Goal: Navigation & Orientation: Find specific page/section

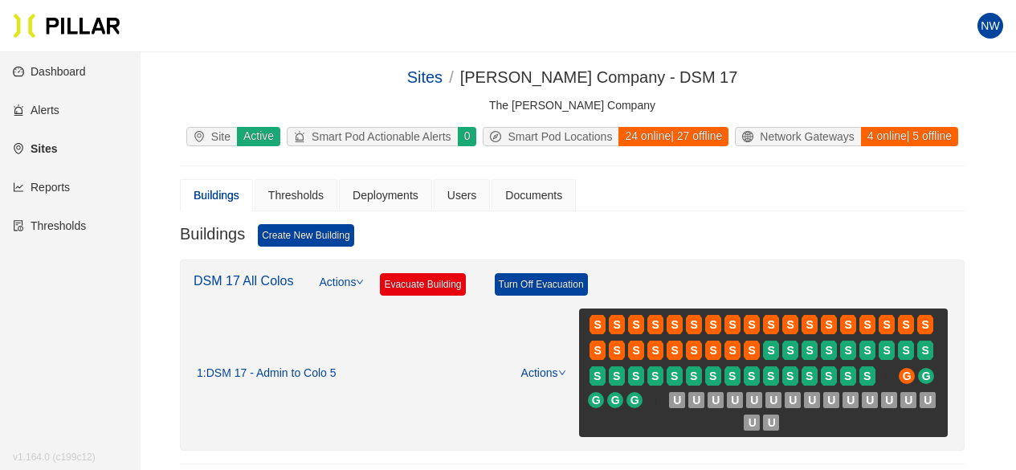
click at [48, 78] on link "Dashboard" at bounding box center [49, 71] width 73 height 13
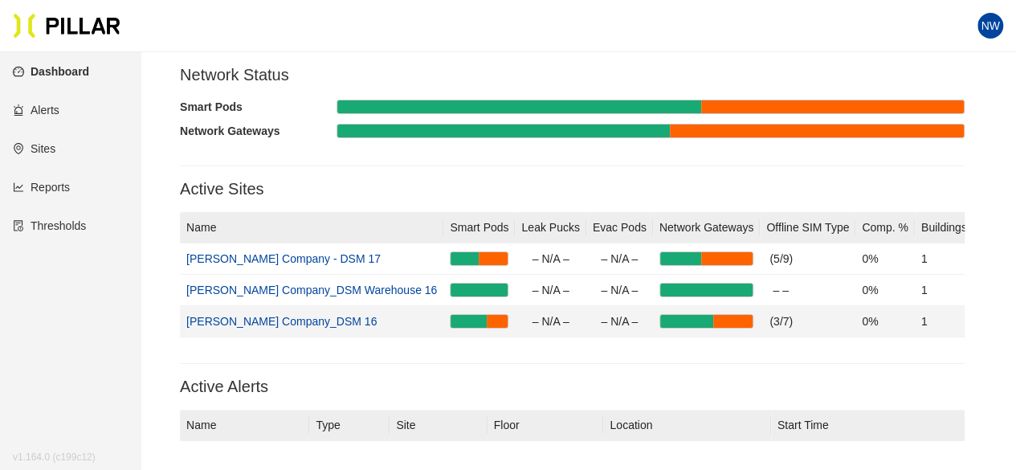
click at [299, 317] on link "[PERSON_NAME] Company_DSM 16" at bounding box center [281, 321] width 190 height 13
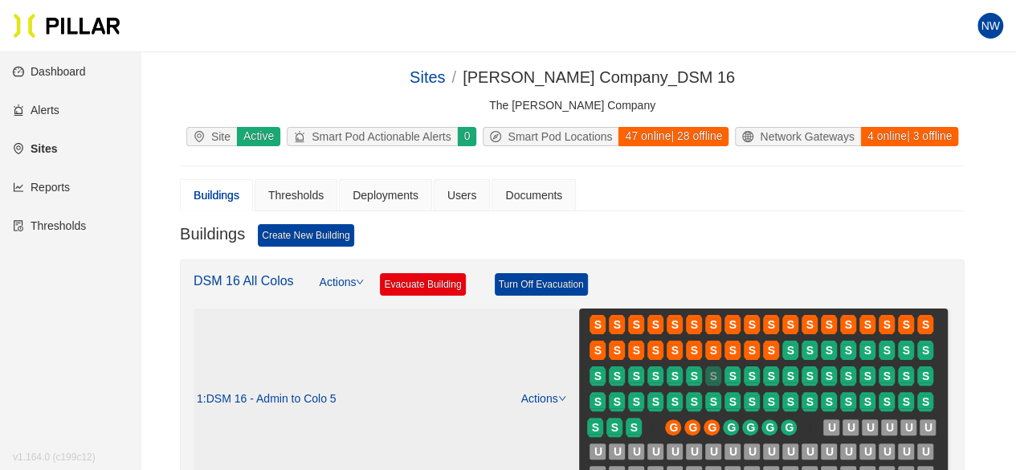
click at [710, 382] on span "S" at bounding box center [713, 376] width 7 height 18
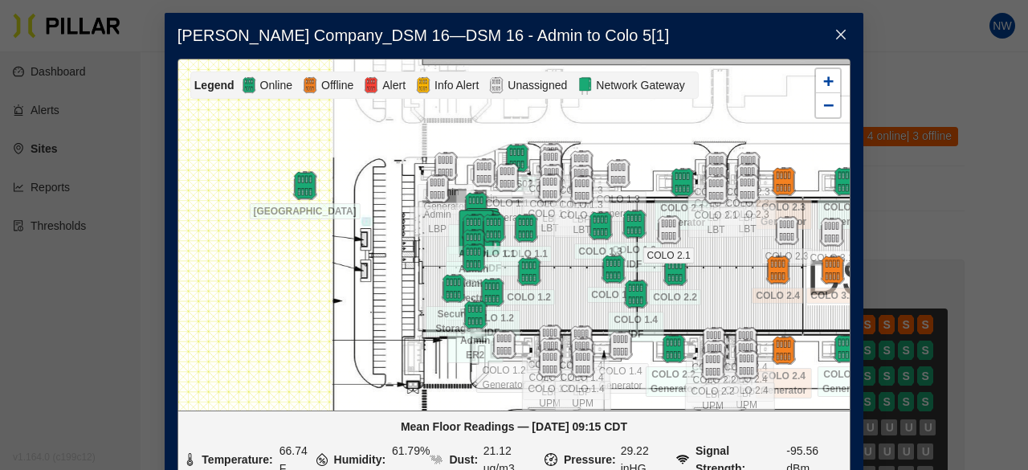
drag, startPoint x: 382, startPoint y: 224, endPoint x: 678, endPoint y: 243, distance: 297.1
click at [728, 251] on div at bounding box center [514, 234] width 672 height 351
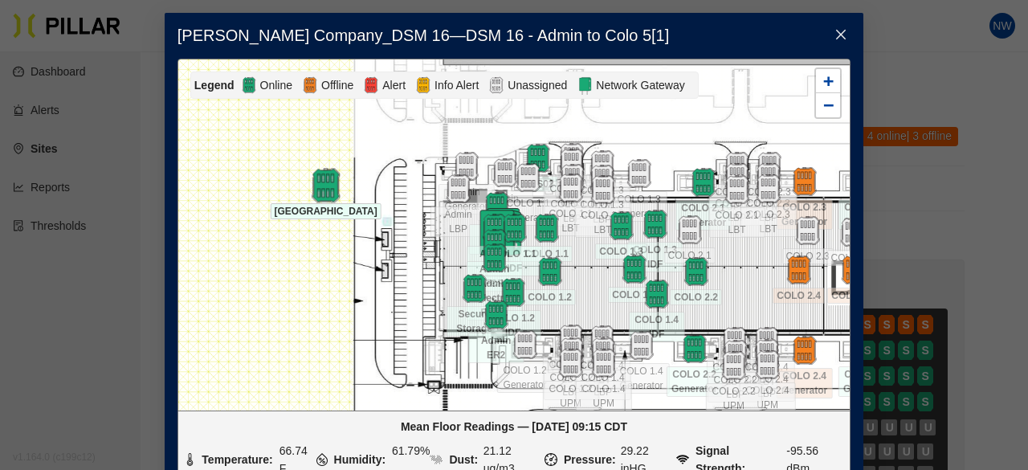
click at [310, 192] on img at bounding box center [326, 185] width 35 height 35
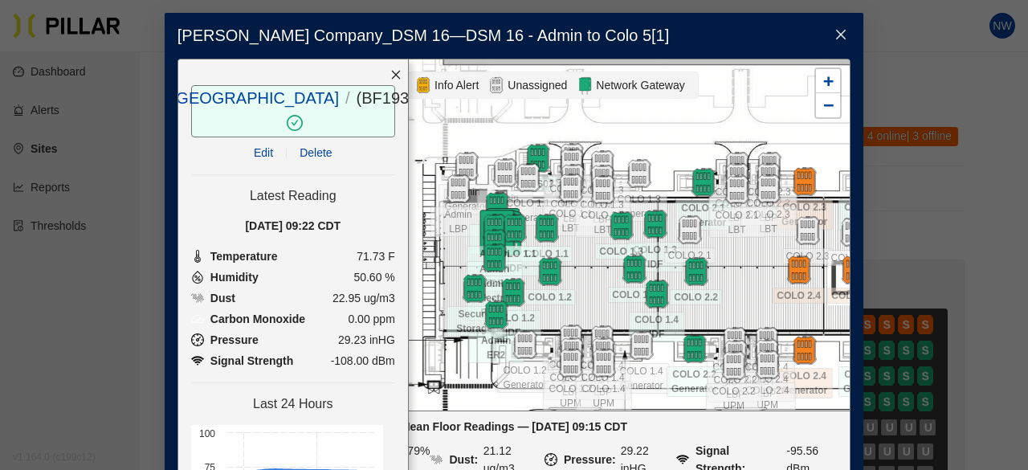
click at [390, 76] on icon "close" at bounding box center [395, 74] width 11 height 11
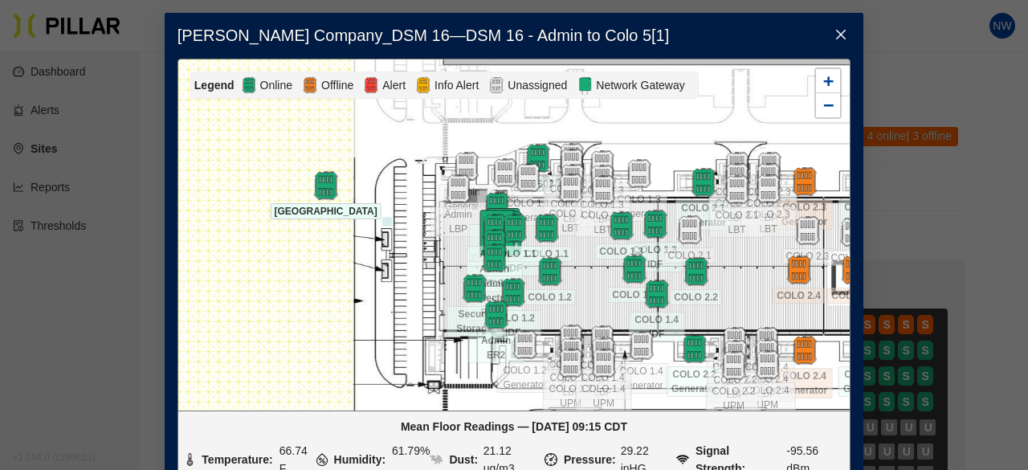
click at [835, 39] on icon "close" at bounding box center [841, 34] width 13 height 13
